Goal: Task Accomplishment & Management: Manage account settings

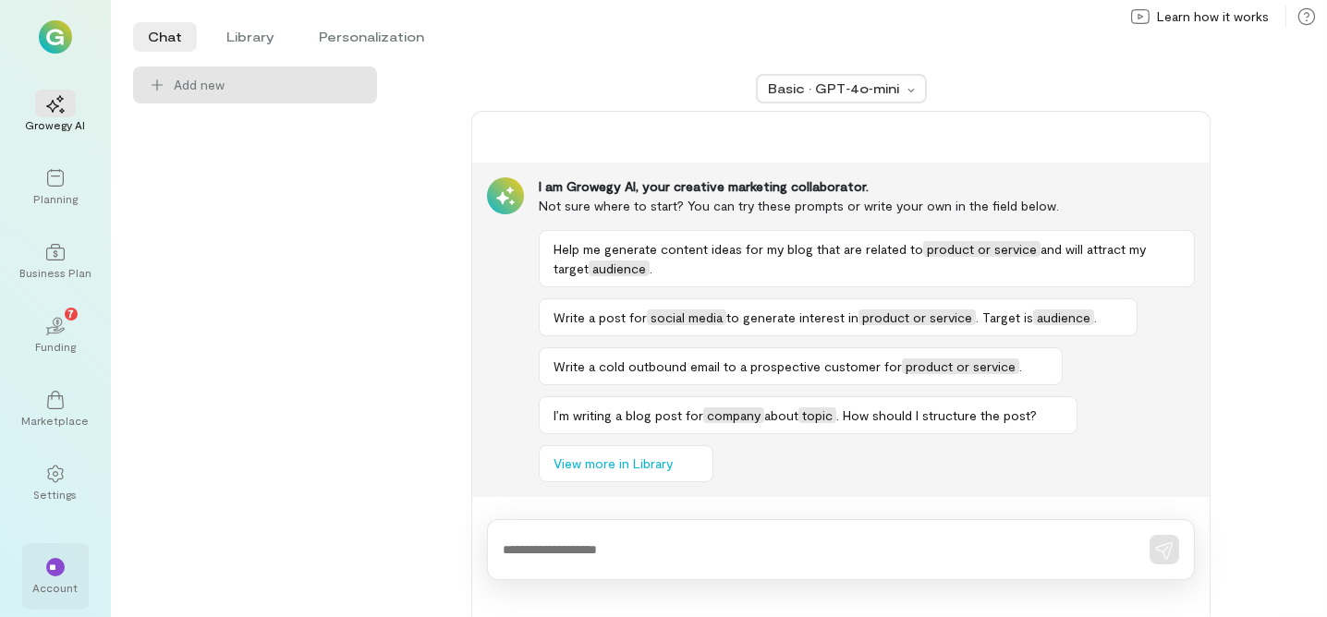
click at [70, 570] on div "**" at bounding box center [55, 566] width 41 height 28
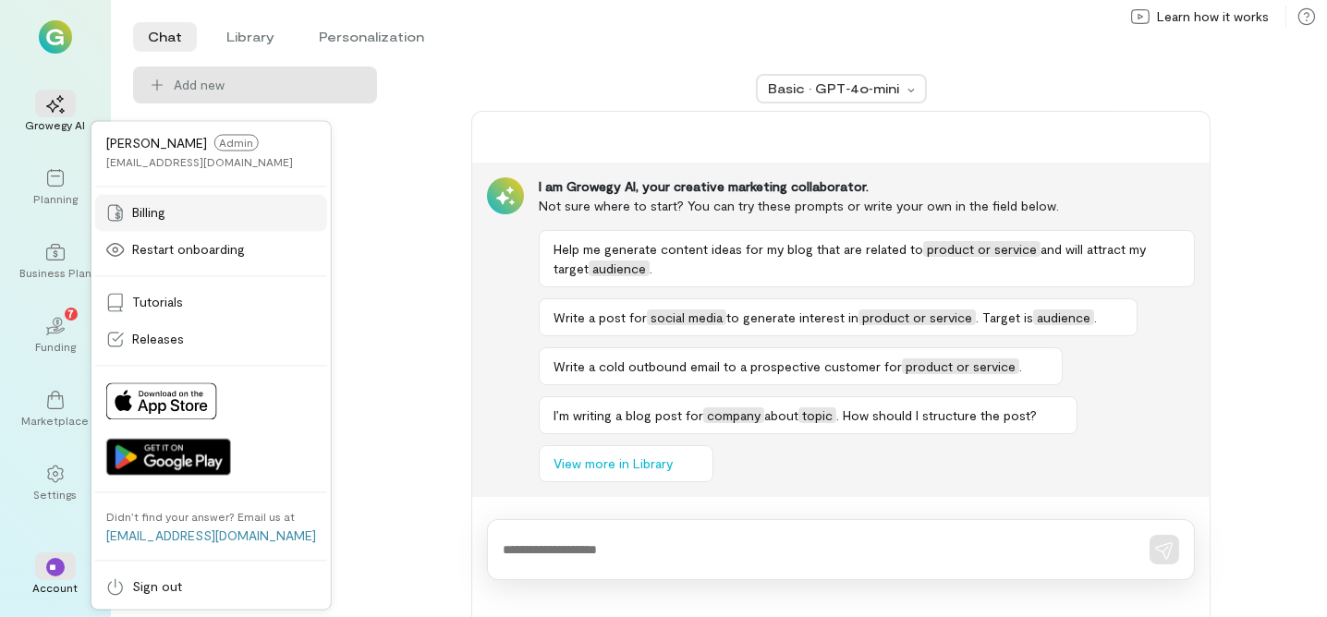
click at [213, 218] on div "Billing" at bounding box center [211, 212] width 210 height 18
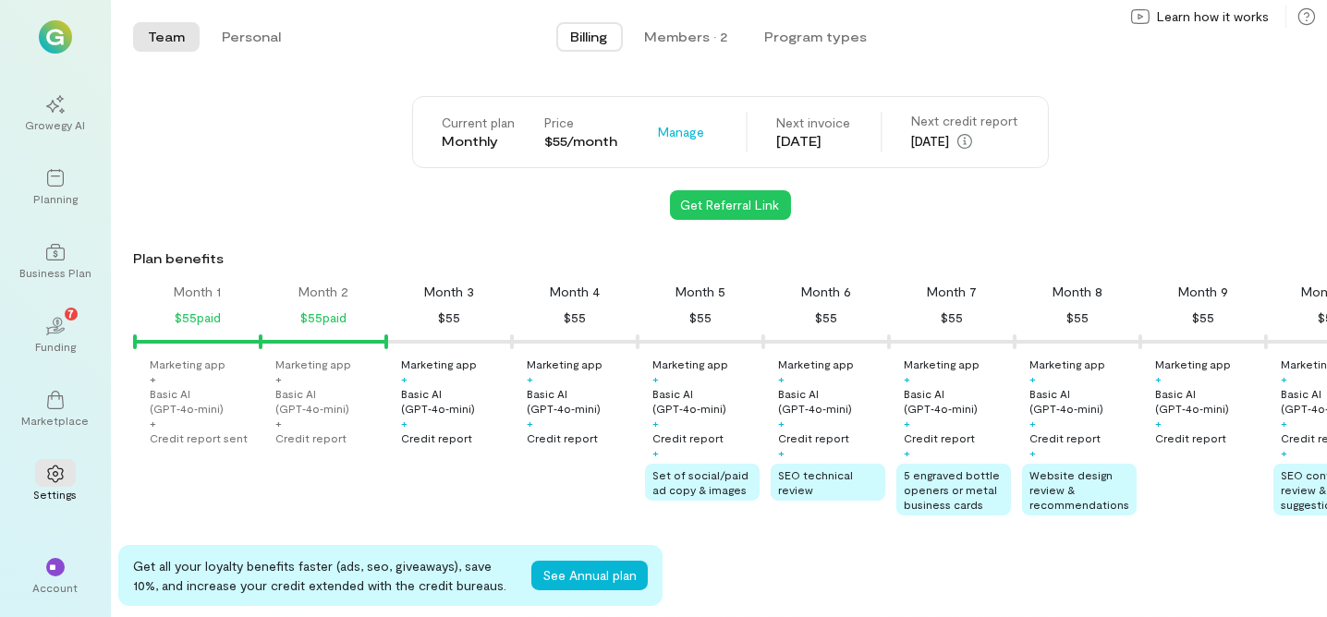
scroll to position [0, 62]
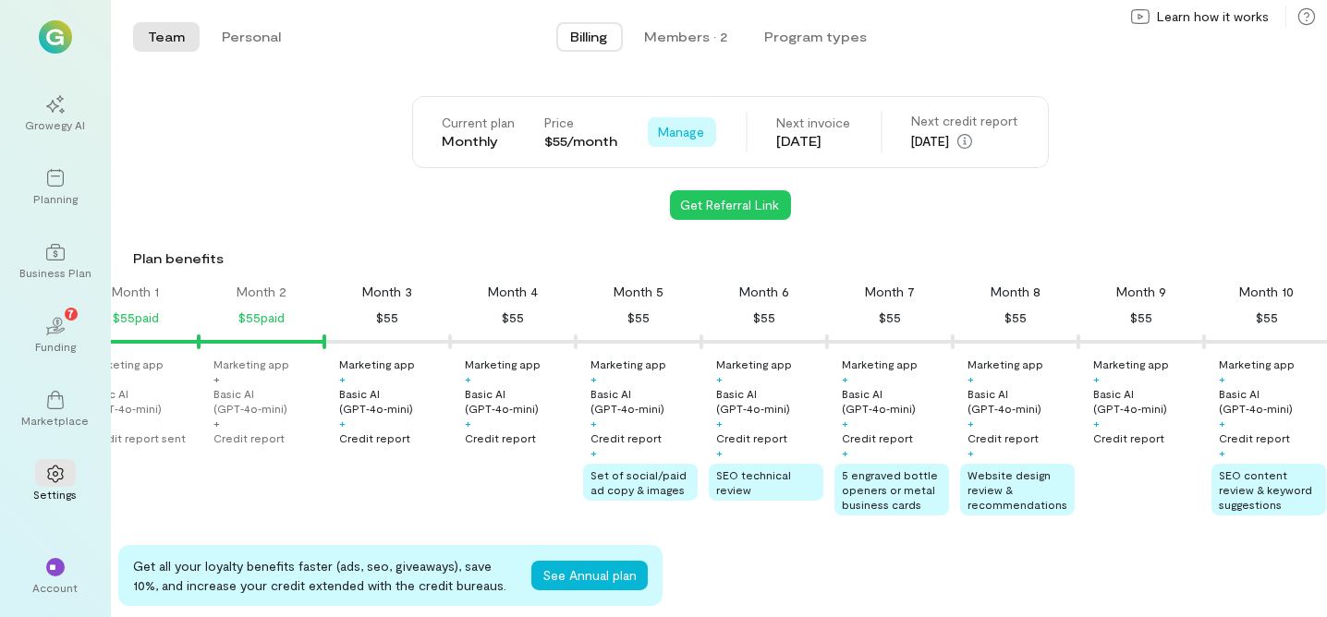
click at [680, 140] on span "Manage" at bounding box center [682, 132] width 46 height 18
click at [680, 133] on span "Manage" at bounding box center [682, 132] width 46 height 18
click at [823, 75] on div "Team Personal Billing Members · 2 Program types Team Personal Current plan Mont…" at bounding box center [719, 308] width 1216 height 617
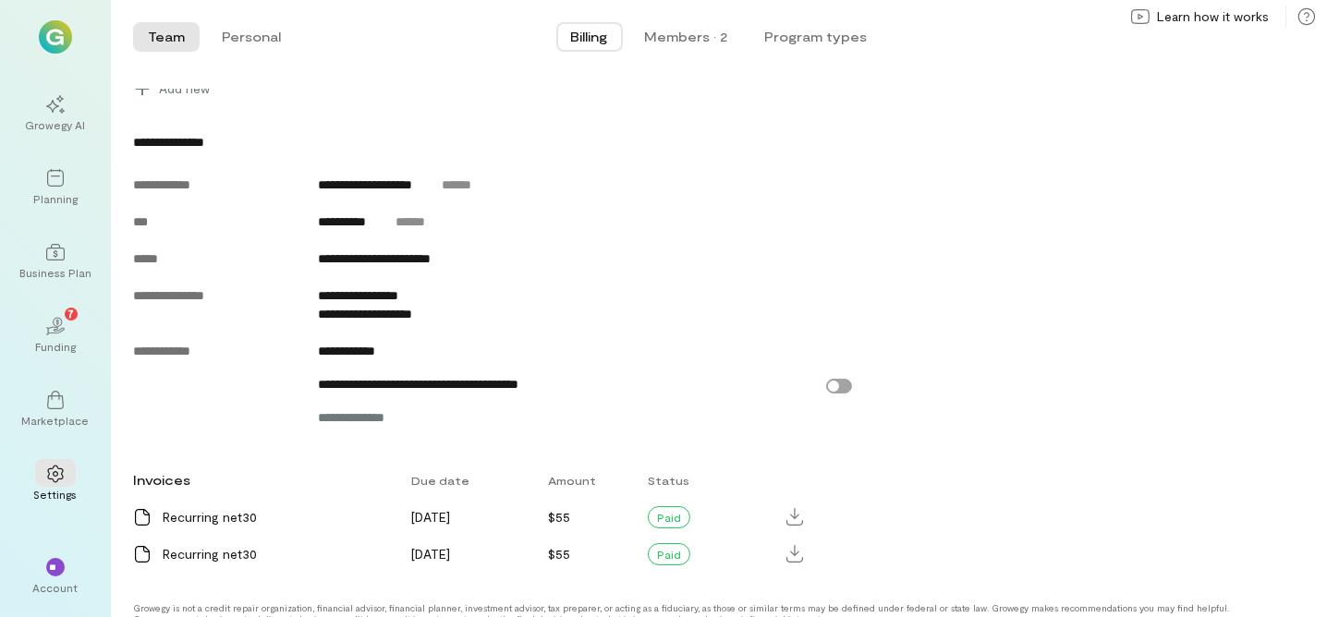
scroll to position [681, 0]
